Goal: Task Accomplishment & Management: Manage account settings

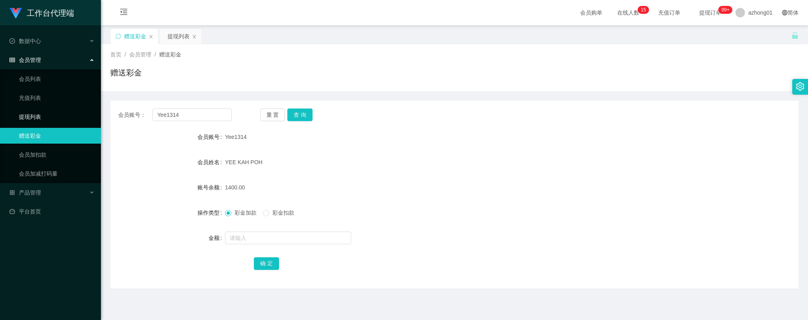
click at [32, 119] on link "提现列表" at bounding box center [57, 117] width 76 height 16
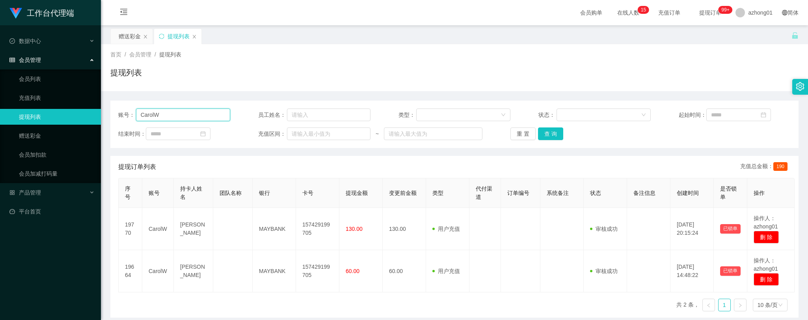
drag, startPoint x: 173, startPoint y: 117, endPoint x: 126, endPoint y: 116, distance: 46.5
click at [101, 108] on main "关闭左侧 关闭右侧 关闭其它 刷新页面 赠送彩金 提现列表 首页 / 会员管理 / 提现列表 / 提现列表 账号： [DEMOGRAPHIC_DATA] 员工…" at bounding box center [454, 194] width 707 height 338
paste input "steven28"
type input "steven28"
click at [543, 133] on button "查 询" at bounding box center [550, 133] width 25 height 13
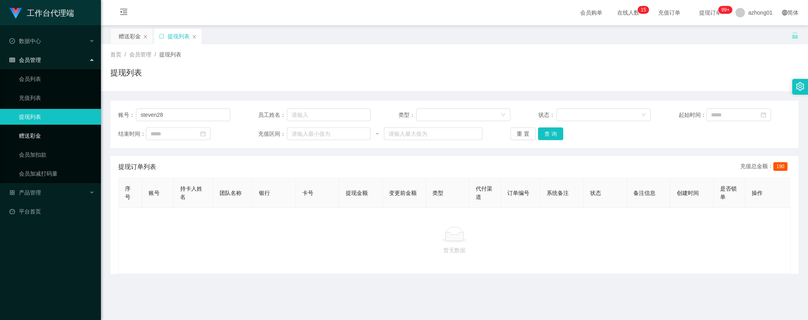
click at [19, 136] on link "赠送彩金" at bounding box center [57, 136] width 76 height 16
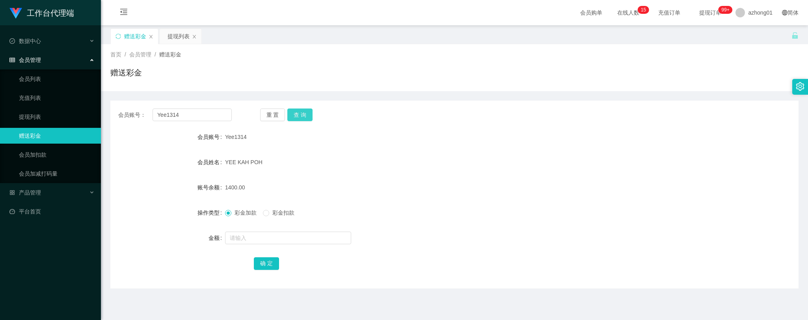
click at [305, 112] on button "查 询" at bounding box center [299, 114] width 25 height 13
click at [503, 167] on div "YEE KAH POH" at bounding box center [426, 162] width 402 height 16
drag, startPoint x: 203, startPoint y: 115, endPoint x: 135, endPoint y: 115, distance: 67.4
click at [135, 115] on div "会员账号： Yee1314" at bounding box center [174, 114] width 113 height 13
paste input "steven28"
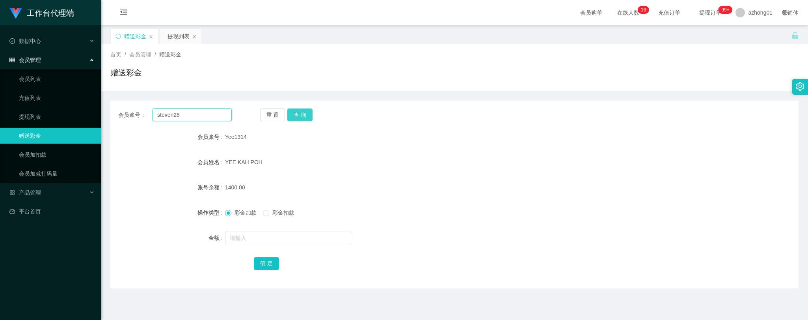
type input "steven28"
click at [301, 116] on button "查 询" at bounding box center [299, 114] width 25 height 13
click at [37, 115] on link "提现列表" at bounding box center [57, 117] width 76 height 16
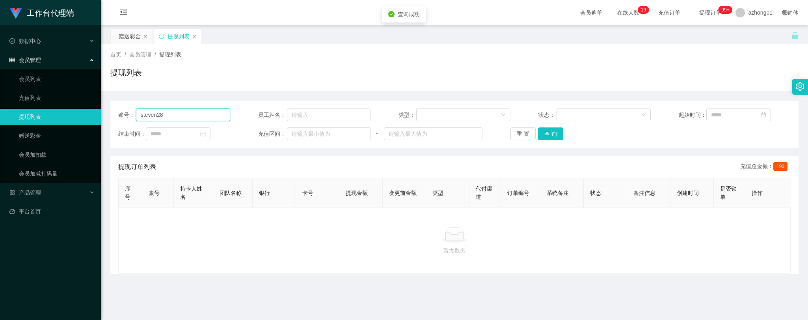
drag, startPoint x: 176, startPoint y: 114, endPoint x: 113, endPoint y: 108, distance: 62.5
click at [114, 108] on div "账号： steven28 员工姓名： 类型： 状态： 起始时间： 结束时间： 充值区间： ~ 重 置 查 询" at bounding box center [454, 123] width 688 height 47
click at [546, 132] on button "查 询" at bounding box center [550, 133] width 25 height 13
click at [553, 133] on button "查 询" at bounding box center [550, 133] width 25 height 13
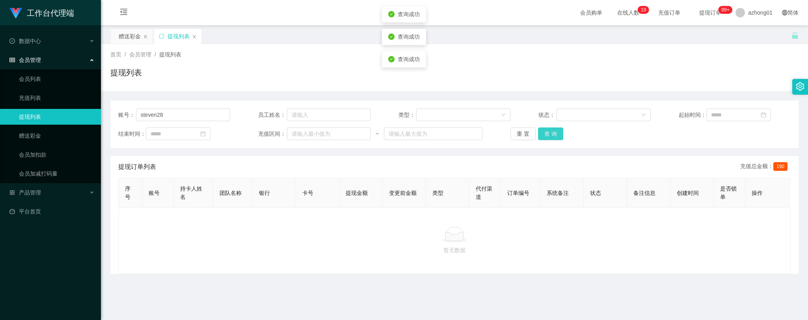
click at [553, 133] on button "查 询" at bounding box center [550, 133] width 25 height 13
click at [40, 133] on link "赠送彩金" at bounding box center [57, 136] width 76 height 16
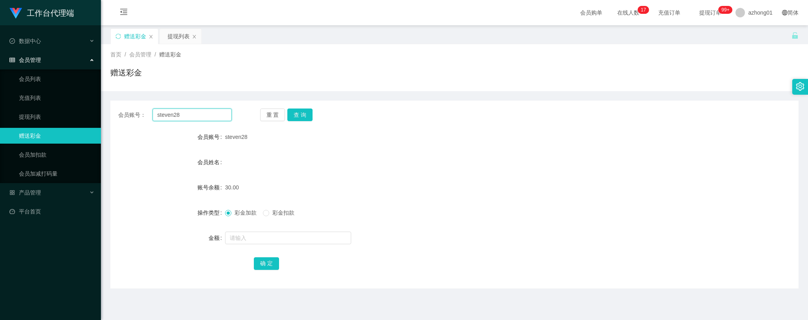
drag, startPoint x: 190, startPoint y: 116, endPoint x: 135, endPoint y: 115, distance: 55.2
click at [123, 111] on div "会员账号： steven28" at bounding box center [174, 114] width 113 height 13
click at [301, 115] on button "查 询" at bounding box center [299, 114] width 25 height 13
click at [42, 111] on link "提现列表" at bounding box center [57, 117] width 76 height 16
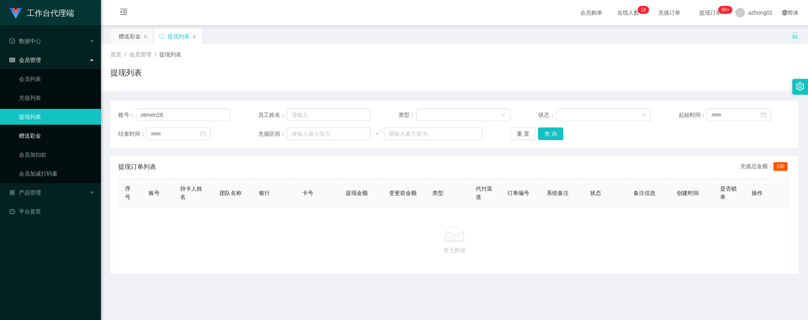
click at [34, 128] on link "赠送彩金" at bounding box center [57, 136] width 76 height 16
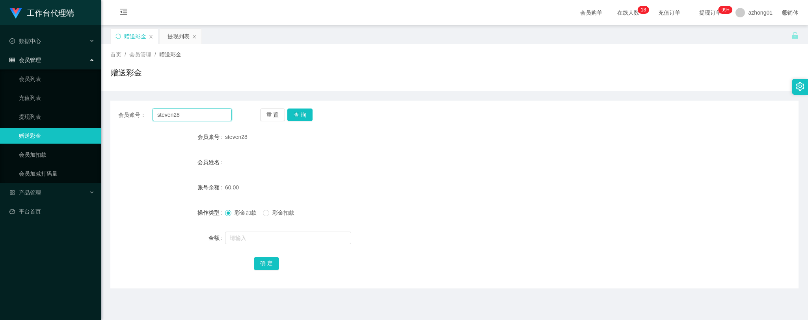
drag, startPoint x: 191, startPoint y: 112, endPoint x: 132, endPoint y: 112, distance: 59.1
click at [133, 111] on div "会员账号： steven28" at bounding box center [174, 114] width 113 height 13
click at [294, 115] on button "查 询" at bounding box center [299, 114] width 25 height 13
click at [34, 115] on link "提现列表" at bounding box center [57, 117] width 76 height 16
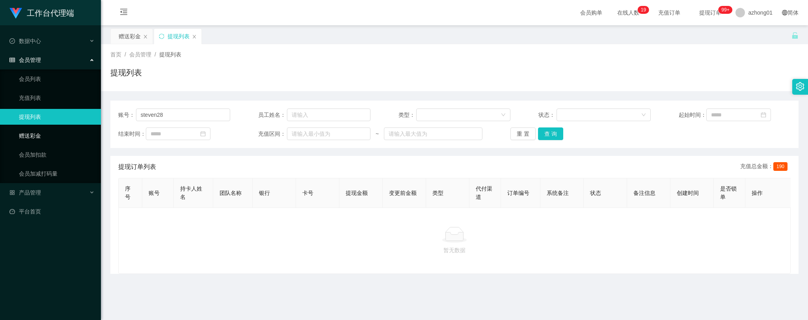
click at [36, 138] on link "赠送彩金" at bounding box center [57, 136] width 76 height 16
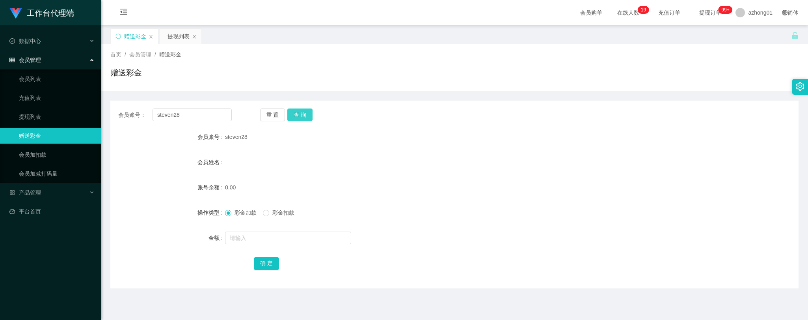
click at [294, 114] on button "查 询" at bounding box center [299, 114] width 25 height 13
click at [38, 113] on link "提现列表" at bounding box center [57, 117] width 76 height 16
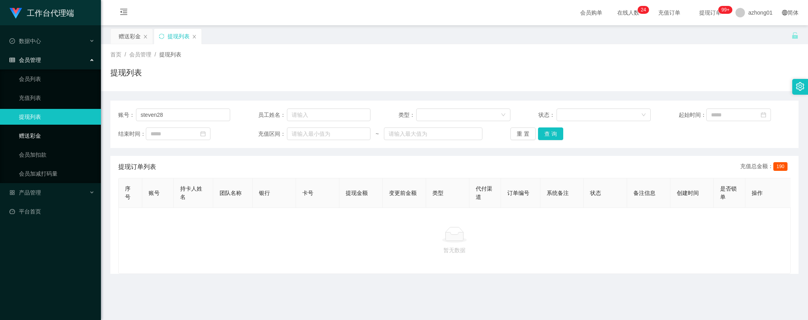
click at [28, 137] on link "赠送彩金" at bounding box center [57, 136] width 76 height 16
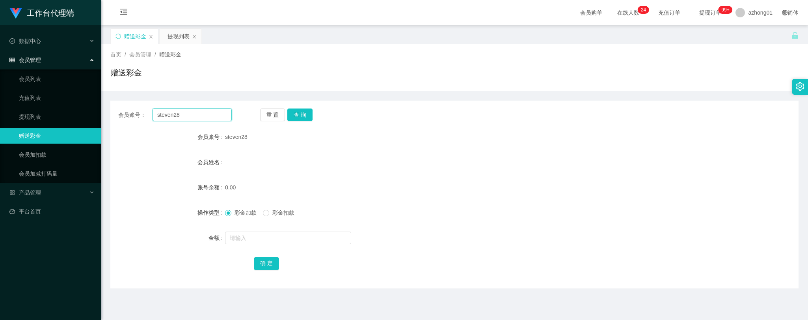
drag, startPoint x: 182, startPoint y: 115, endPoint x: 135, endPoint y: 113, distance: 47.7
click at [135, 113] on div "会员账号： steven28" at bounding box center [174, 114] width 113 height 13
paste input "weijun"
type input "weijun"
click at [293, 116] on button "查 询" at bounding box center [299, 114] width 25 height 13
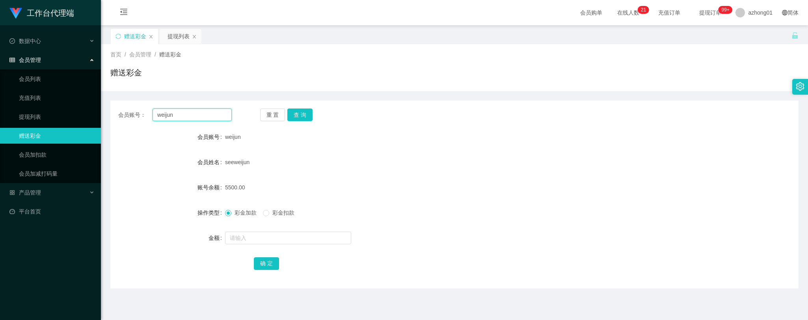
drag, startPoint x: 178, startPoint y: 116, endPoint x: 129, endPoint y: 112, distance: 49.1
click at [128, 111] on div "会员账号： [PERSON_NAME]" at bounding box center [174, 114] width 113 height 13
paste input "steven28"
type input "steven28"
click at [300, 115] on button "查 询" at bounding box center [299, 114] width 25 height 13
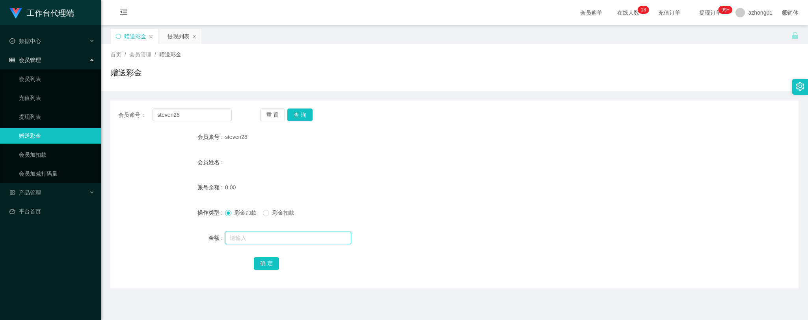
click at [253, 237] on input "text" at bounding box center [288, 237] width 126 height 13
type input "60"
click at [271, 262] on button "确 定" at bounding box center [266, 263] width 25 height 13
click at [304, 112] on button "查 询" at bounding box center [299, 114] width 25 height 13
click at [30, 113] on link "提现列表" at bounding box center [57, 117] width 76 height 16
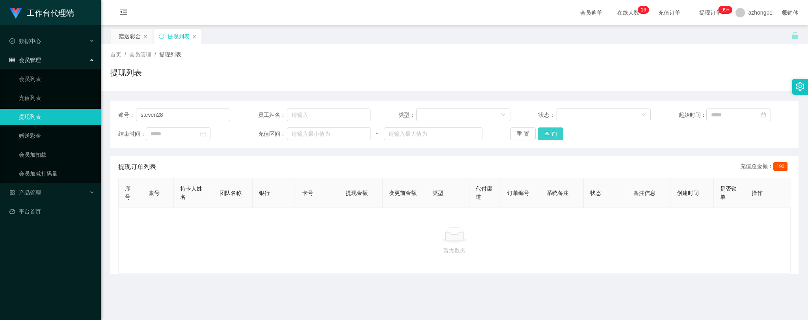
click at [558, 135] on button "查 询" at bounding box center [550, 133] width 25 height 13
